Goal: Task Accomplishment & Management: Manage account settings

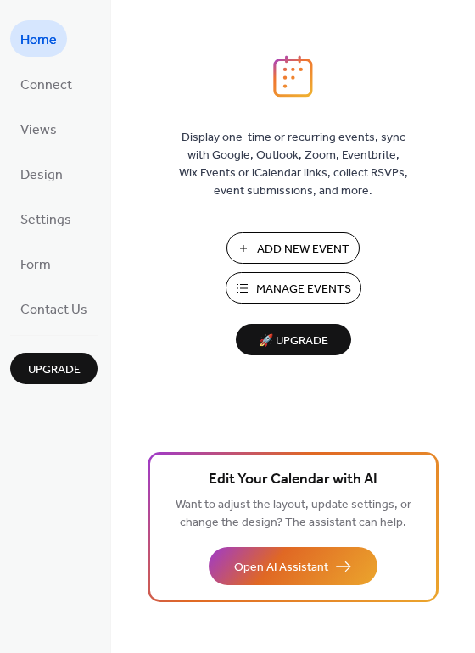
click at [310, 293] on span "Manage Events" at bounding box center [303, 290] width 95 height 18
click at [53, 82] on span "Connect" at bounding box center [46, 85] width 52 height 26
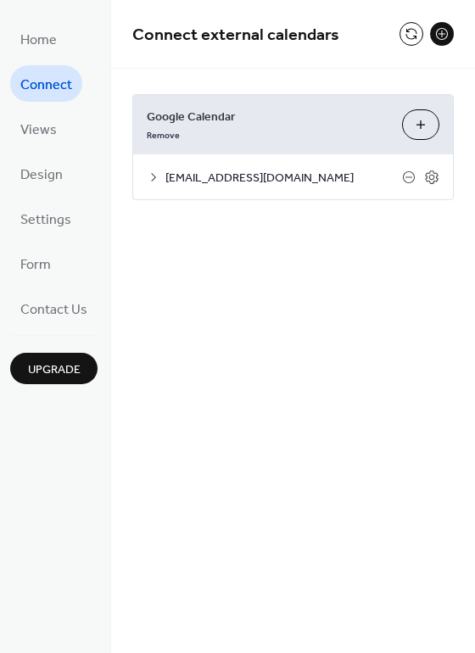
click at [291, 177] on span "info.mbboosters@gmail.com" at bounding box center [283, 179] width 237 height 18
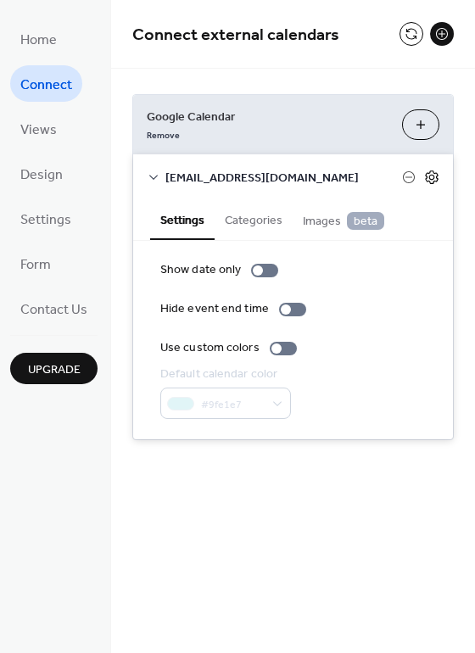
click at [433, 174] on icon at bounding box center [432, 177] width 6 height 6
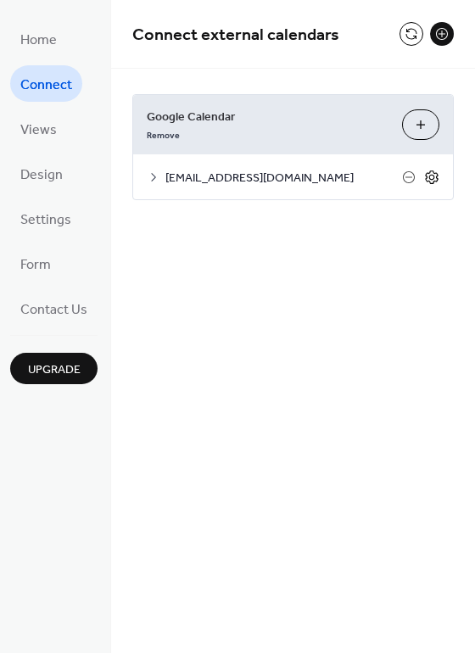
click at [433, 174] on icon at bounding box center [432, 177] width 6 height 6
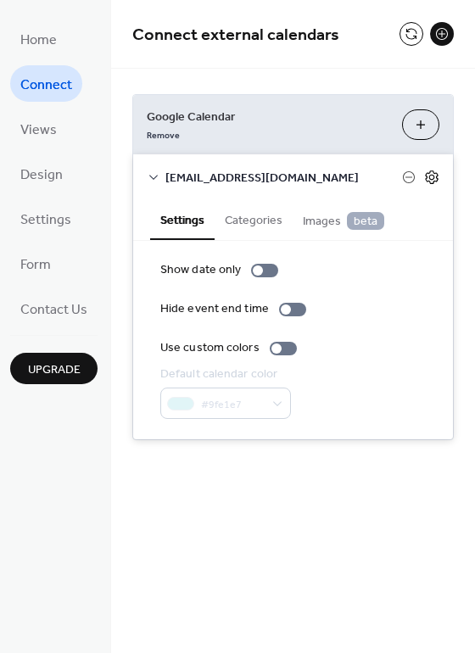
click at [433, 174] on icon at bounding box center [432, 177] width 6 height 6
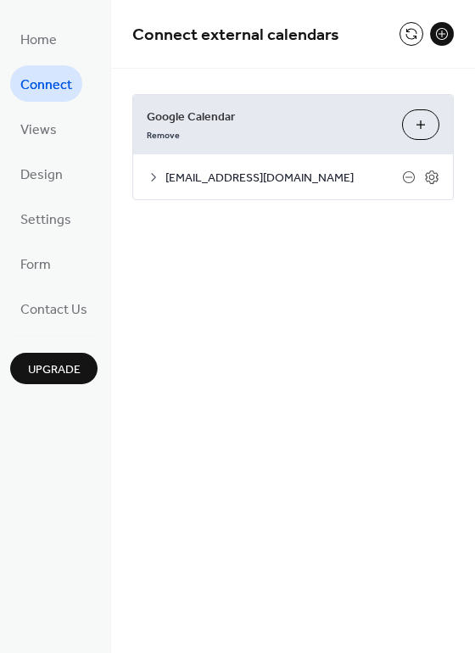
click at [289, 171] on span "info.mbboosters@gmail.com" at bounding box center [283, 179] width 237 height 18
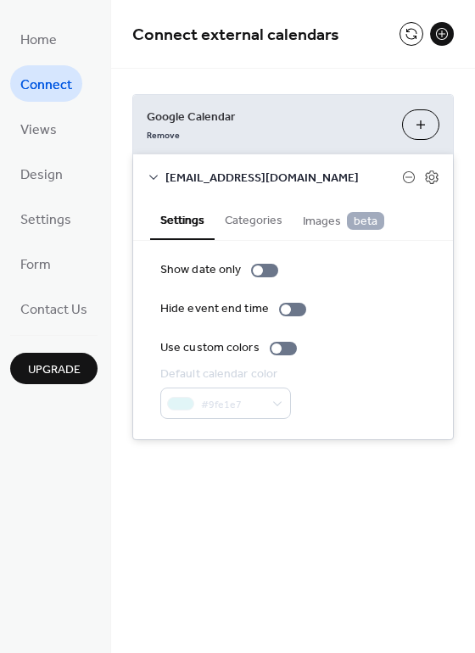
click at [289, 171] on span "info.mbboosters@gmail.com" at bounding box center [283, 179] width 237 height 18
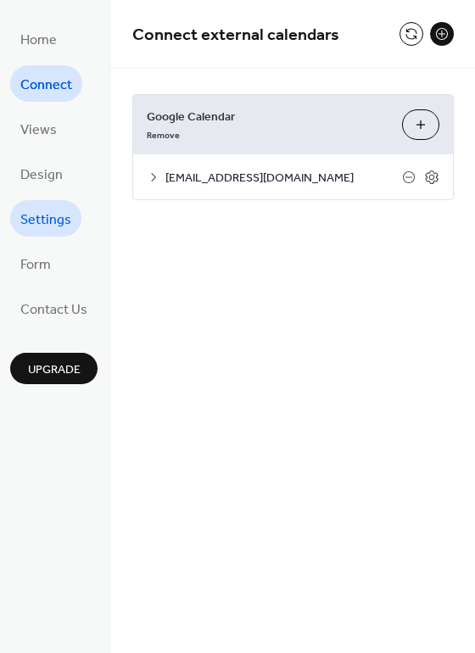
click at [53, 216] on span "Settings" at bounding box center [45, 220] width 51 height 26
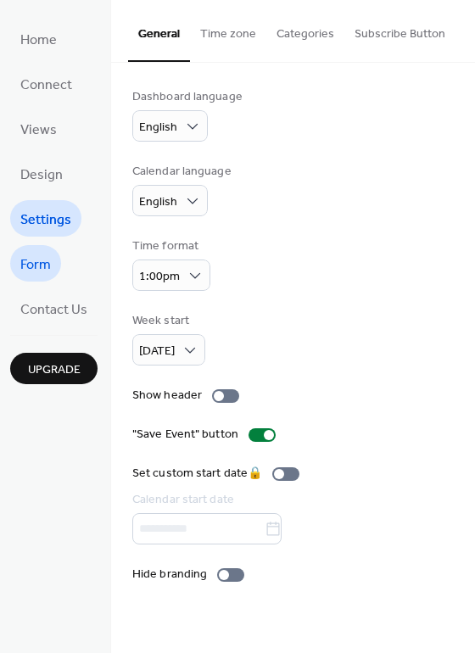
click at [43, 253] on span "Form" at bounding box center [35, 265] width 31 height 26
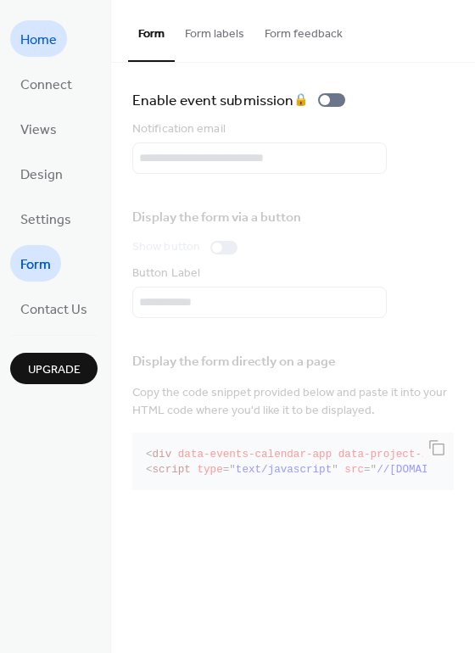
click at [40, 36] on span "Home" at bounding box center [38, 40] width 36 height 26
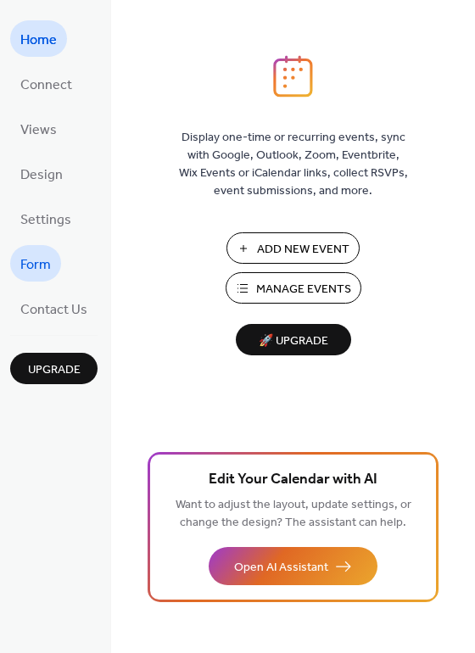
click at [48, 266] on span "Form" at bounding box center [35, 265] width 31 height 26
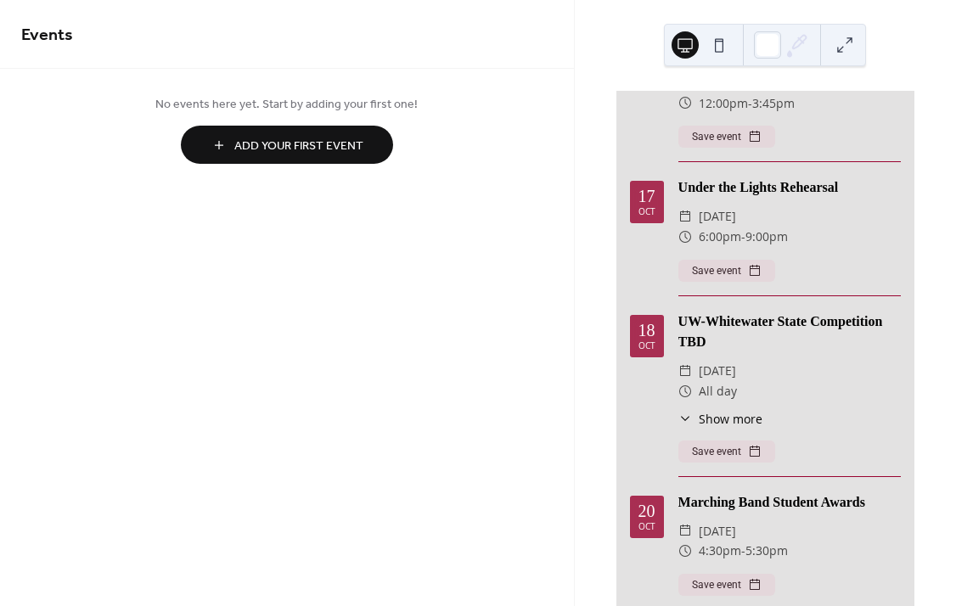
scroll to position [509, 0]
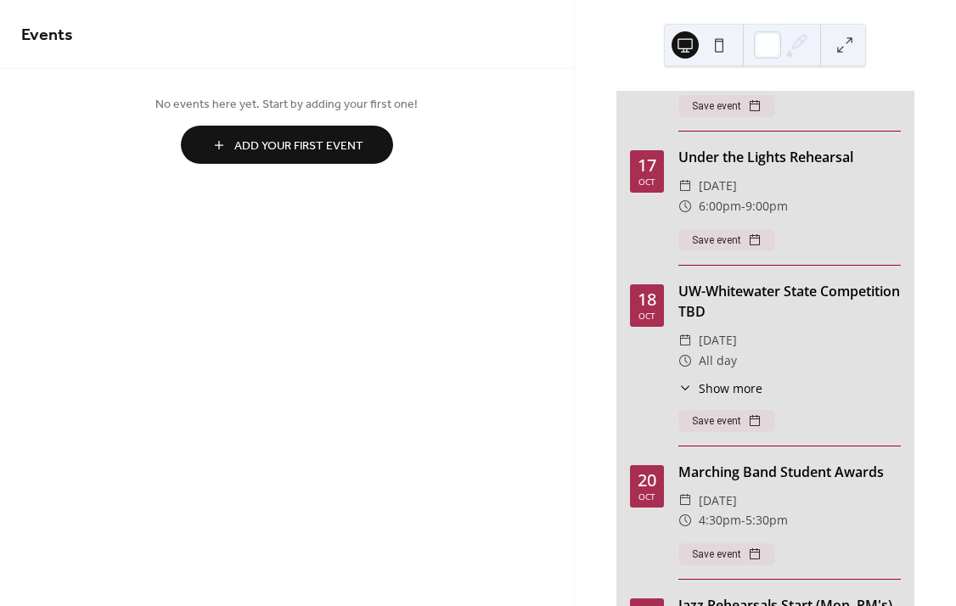
click at [719, 344] on span "[DATE]" at bounding box center [717, 340] width 38 height 20
click at [696, 387] on div "​ Show more" at bounding box center [720, 388] width 84 height 18
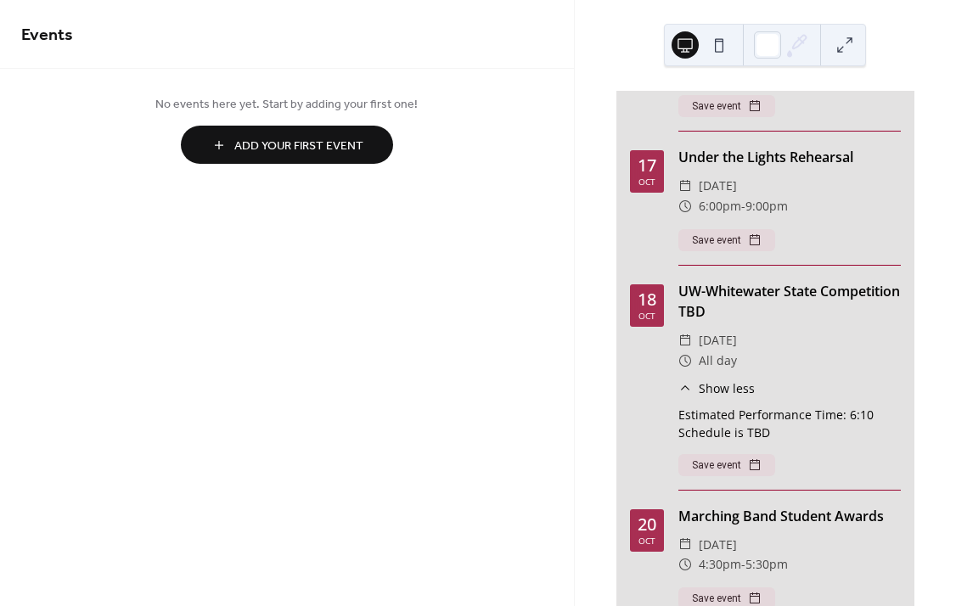
click at [647, 304] on div "18" at bounding box center [646, 299] width 19 height 17
click at [709, 322] on div "UW-Whitewater State Competition TBD ​ [DATE] ​ All day ​ Show less Estimated Pe…" at bounding box center [789, 386] width 222 height 210
click at [716, 48] on button at bounding box center [718, 44] width 27 height 27
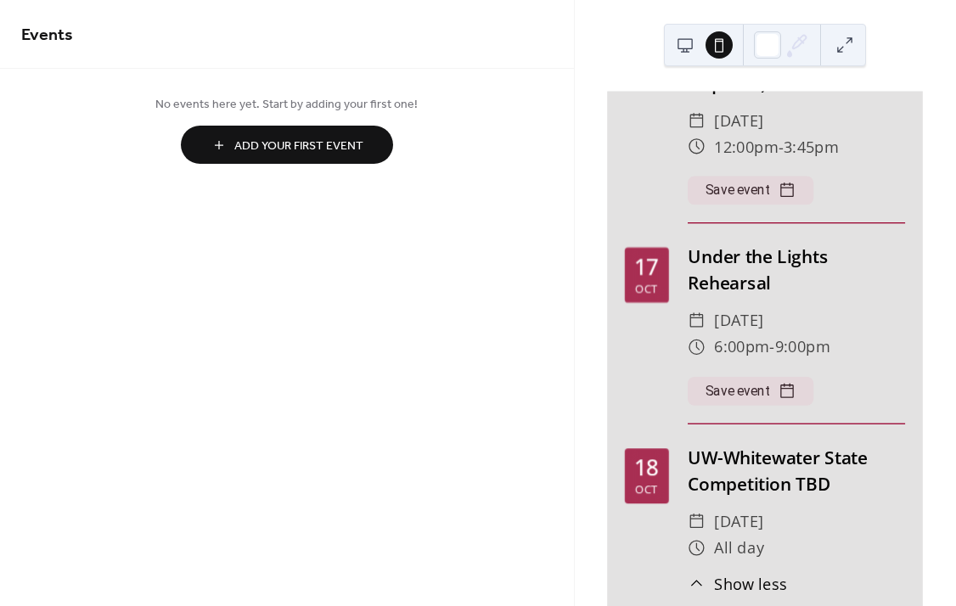
scroll to position [611, 0]
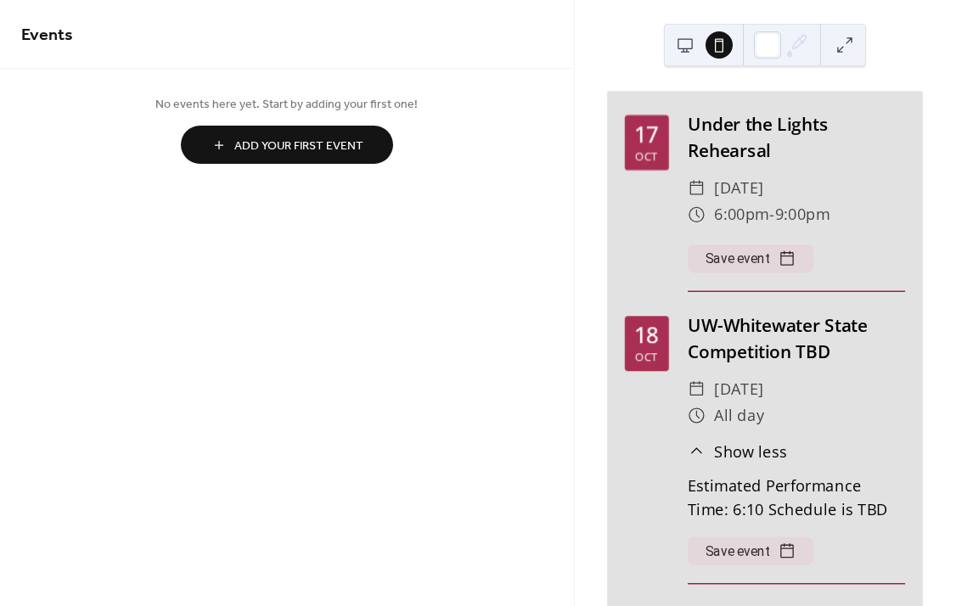
click at [676, 35] on button at bounding box center [684, 44] width 27 height 27
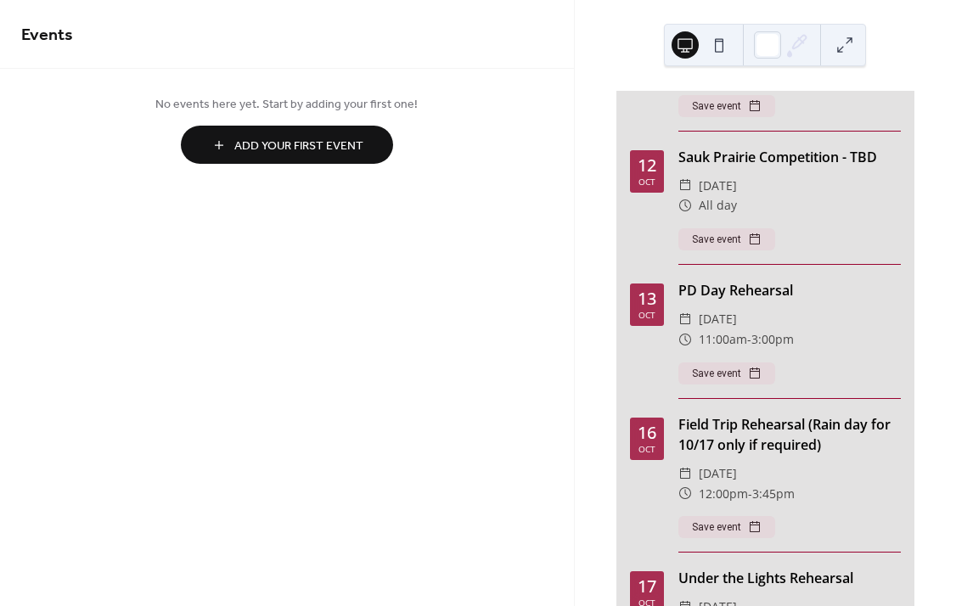
scroll to position [85, 0]
